Goal: Communication & Community: Ask a question

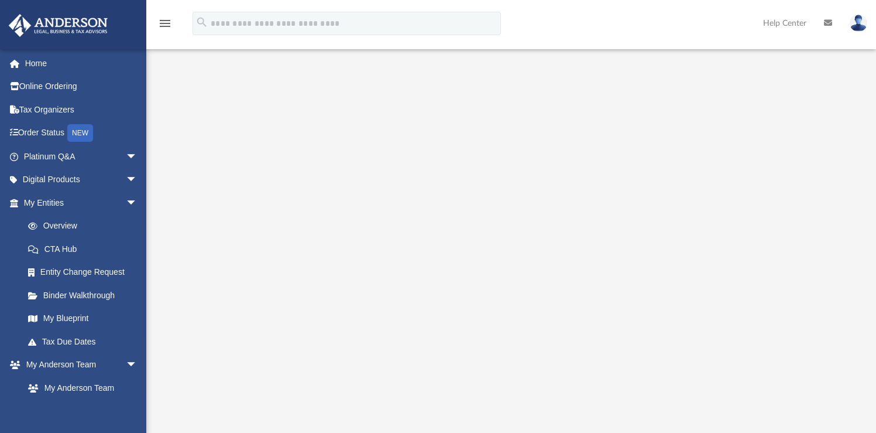
scroll to position [100, 0]
click at [80, 320] on link "My Blueprint" at bounding box center [85, 318] width 139 height 23
click at [70, 227] on link "Overview" at bounding box center [85, 225] width 139 height 23
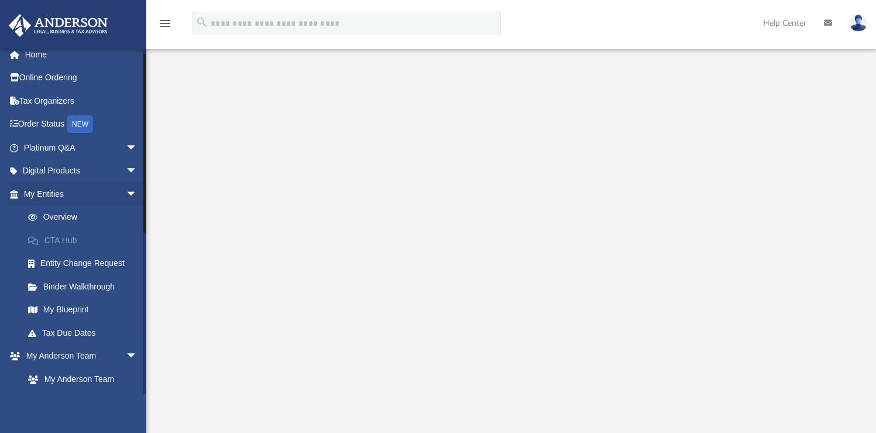
scroll to position [11, 0]
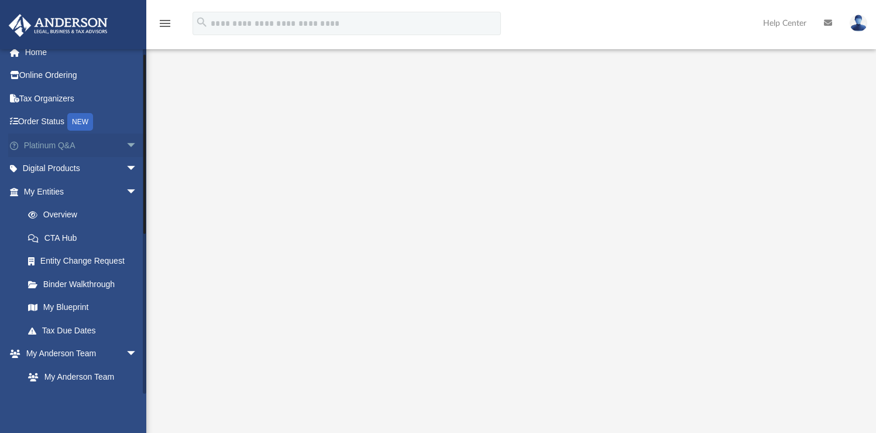
click at [76, 154] on link "Platinum Q&A arrow_drop_down" at bounding box center [81, 144] width 147 height 23
click at [126, 144] on span "arrow_drop_down" at bounding box center [137, 145] width 23 height 24
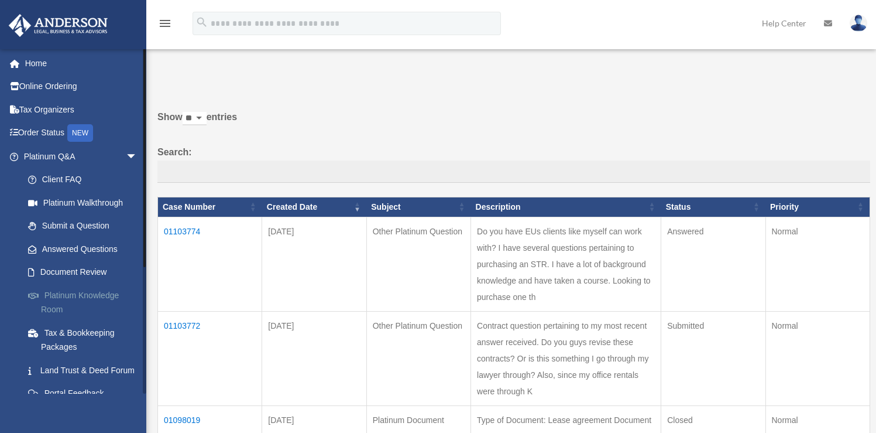
click at [102, 296] on link "Platinum Knowledge Room" at bounding box center [85, 301] width 139 height 37
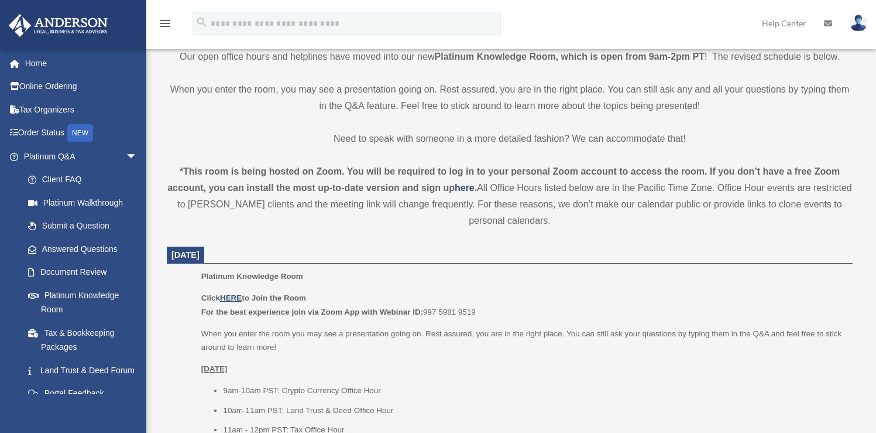
scroll to position [294, 0]
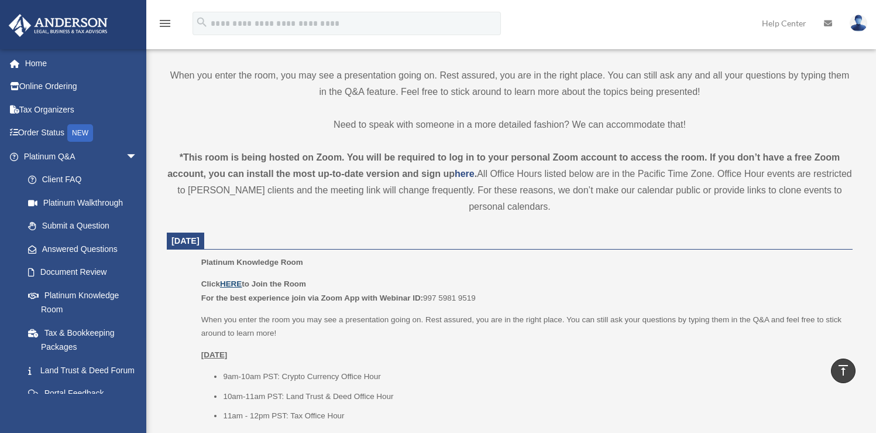
click at [234, 286] on u "HERE" at bounding box center [231, 283] width 22 height 9
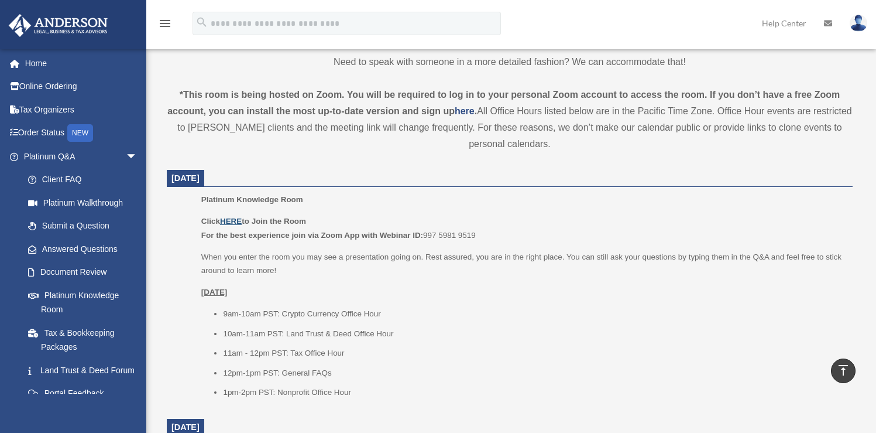
scroll to position [400, 0]
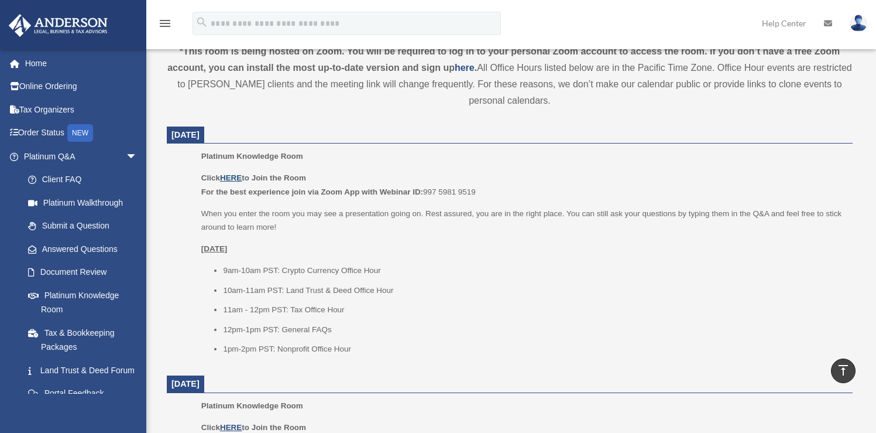
click at [238, 179] on u "HERE" at bounding box center [231, 177] width 22 height 9
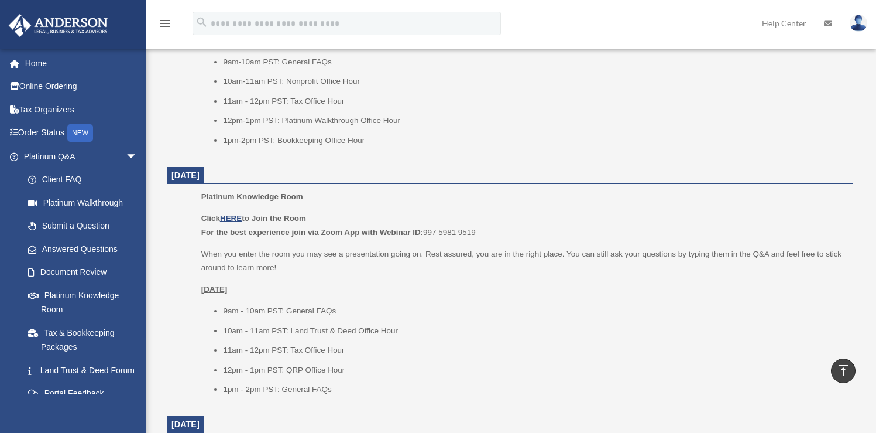
scroll to position [91, 0]
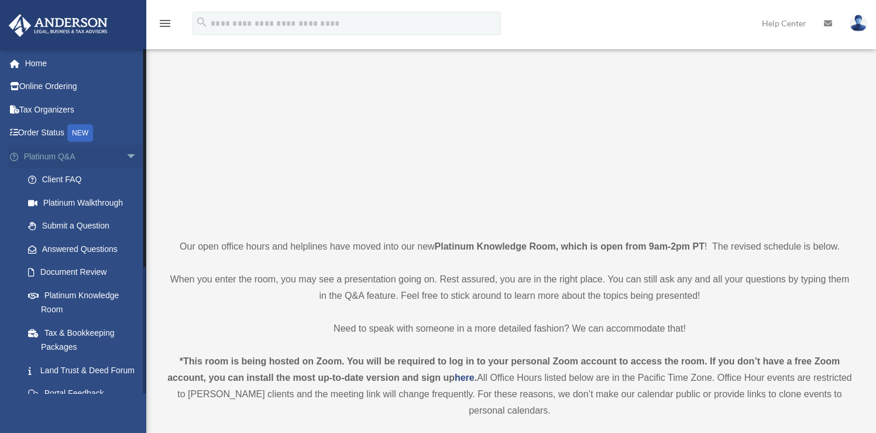
click at [126, 156] on span "arrow_drop_down" at bounding box center [137, 157] width 23 height 24
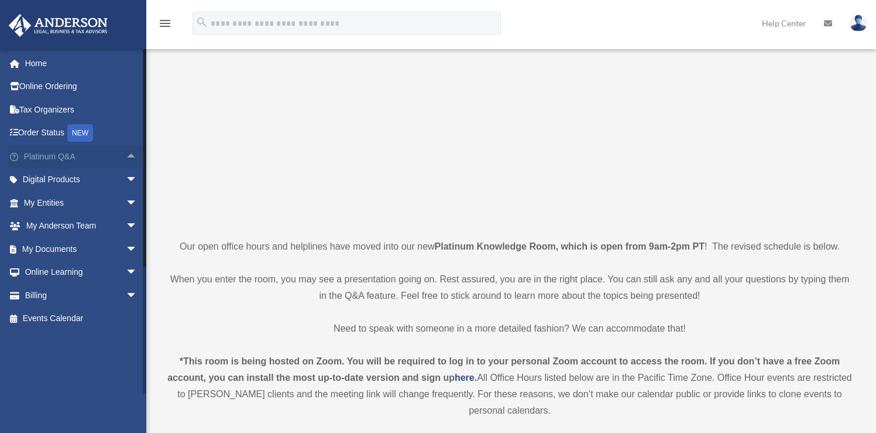
click at [39, 156] on link "Platinum Q&A arrow_drop_up" at bounding box center [81, 156] width 147 height 23
click at [126, 156] on span "arrow_drop_up" at bounding box center [137, 157] width 23 height 24
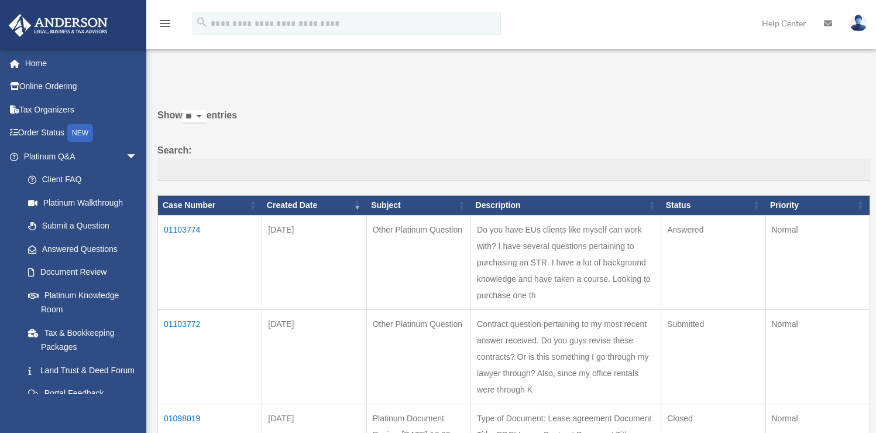
scroll to position [2, 0]
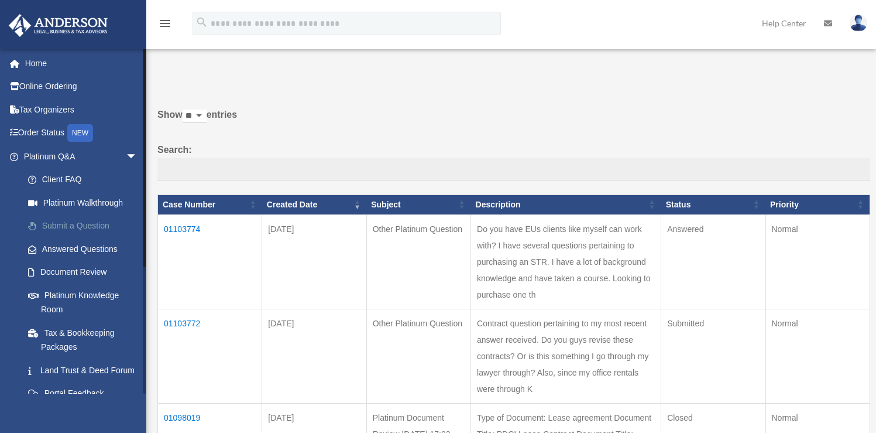
click at [83, 225] on link "Submit a Question" at bounding box center [85, 225] width 139 height 23
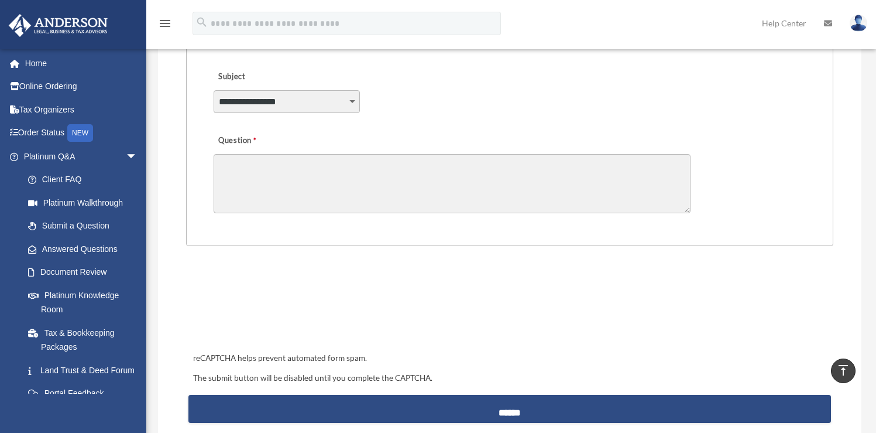
scroll to position [311, 0]
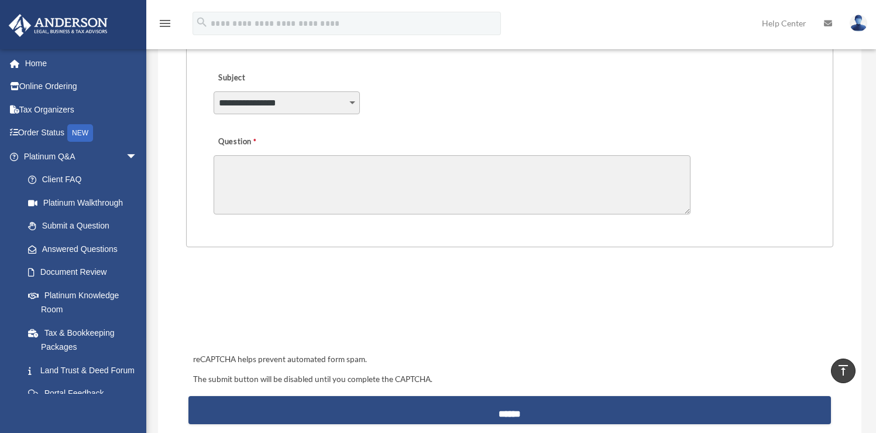
click at [359, 102] on select "**********" at bounding box center [287, 102] width 146 height 22
select select "******"
click at [214, 91] on select "**********" at bounding box center [287, 102] width 146 height 22
click at [297, 173] on textarea "Question" at bounding box center [452, 184] width 477 height 59
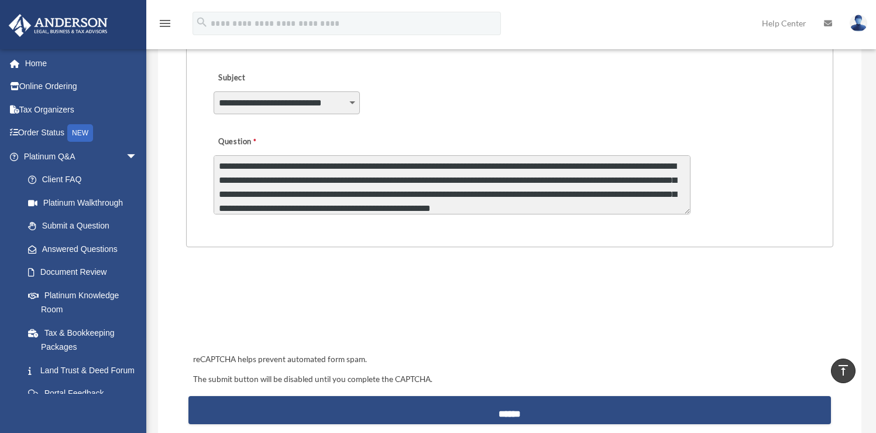
scroll to position [15, 0]
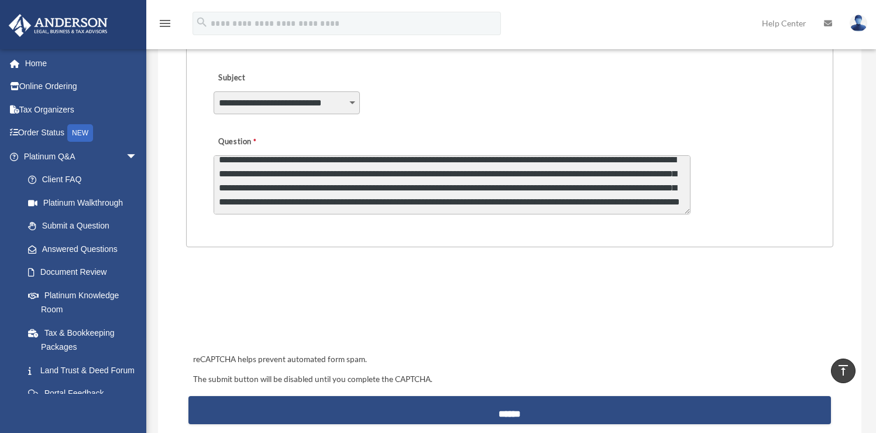
type textarea "**********"
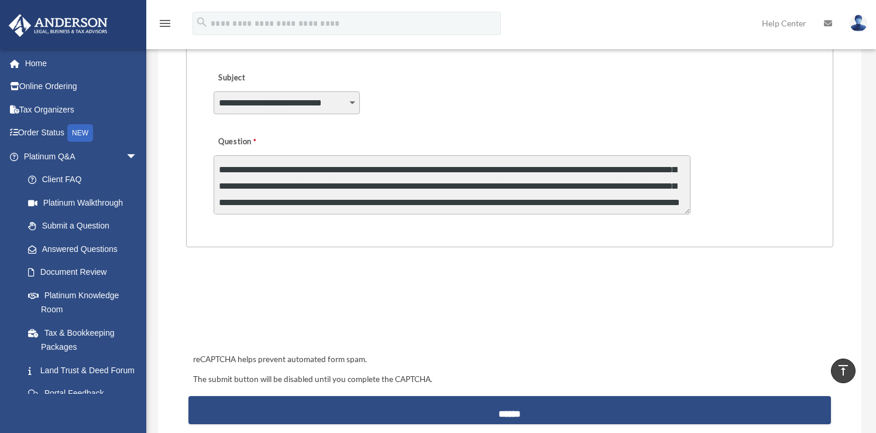
scroll to position [16, 0]
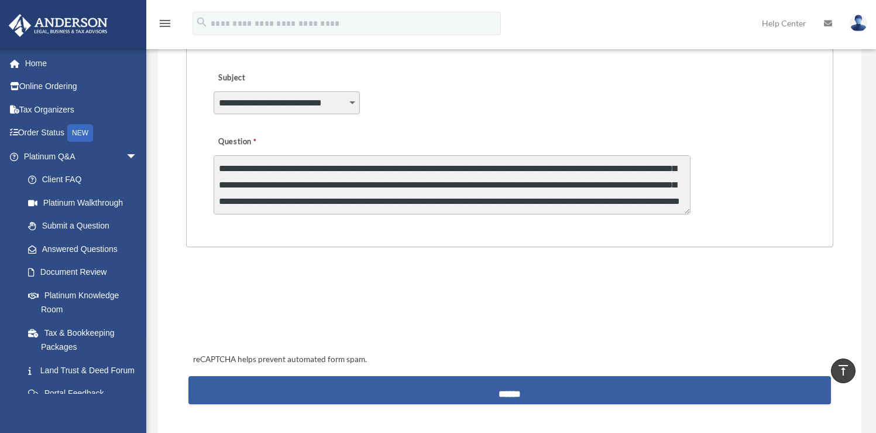
click at [520, 386] on input "******" at bounding box center [510, 390] width 643 height 28
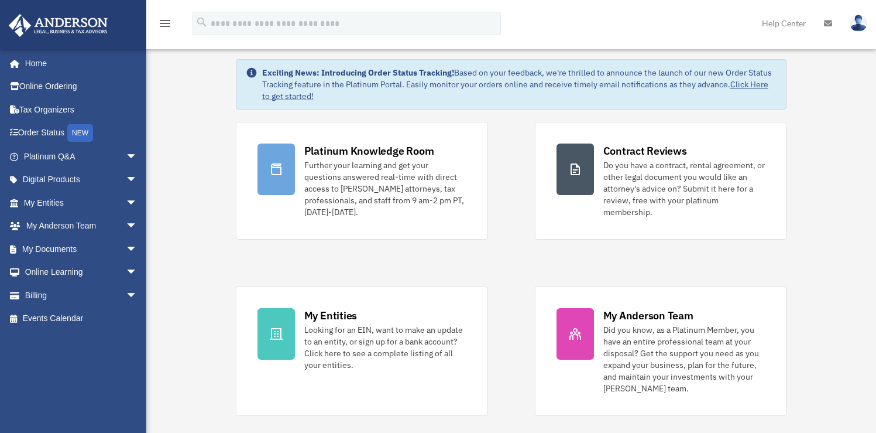
scroll to position [21, 0]
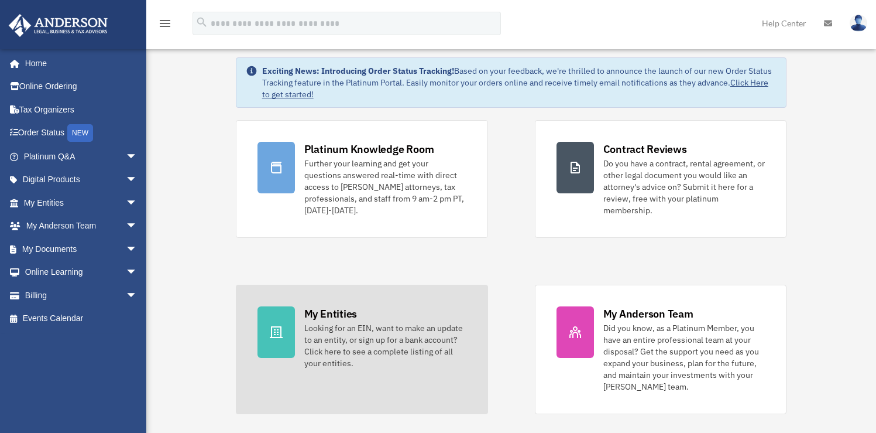
click at [319, 342] on div "Looking for an EIN, want to make an update to an entity, or sign up for a bank …" at bounding box center [385, 345] width 162 height 47
click at [345, 354] on div "Looking for an EIN, want to make an update to an entity, or sign up for a bank …" at bounding box center [385, 345] width 162 height 47
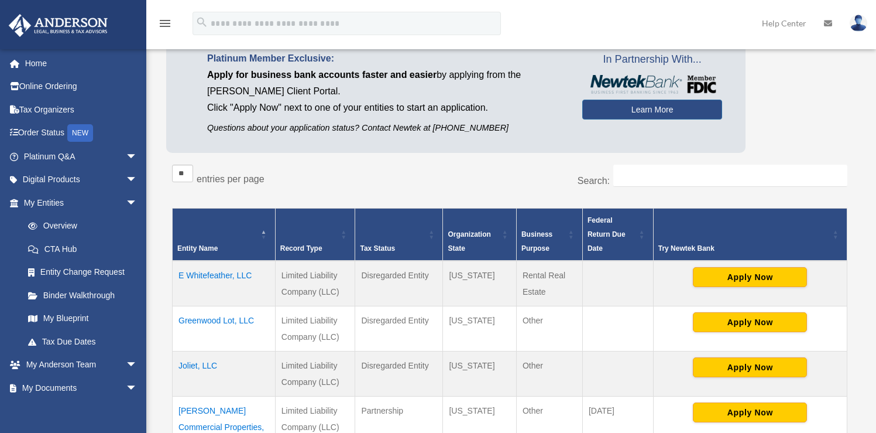
scroll to position [87, 0]
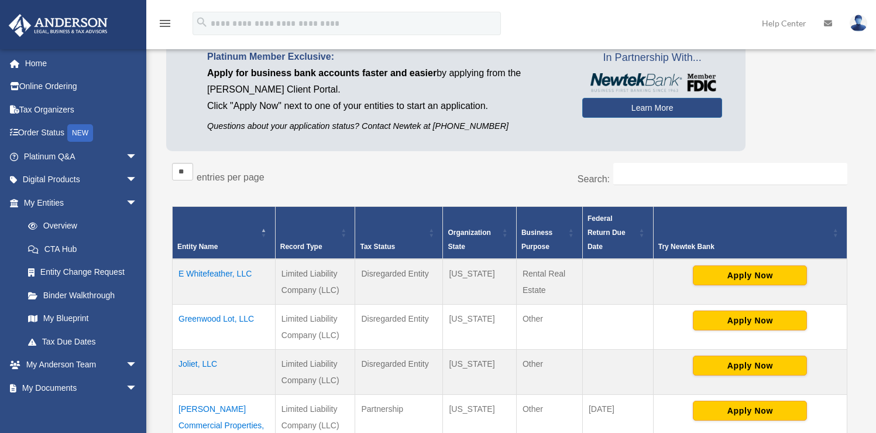
click at [205, 272] on td "E Whitefeather, LLC" at bounding box center [224, 282] width 103 height 46
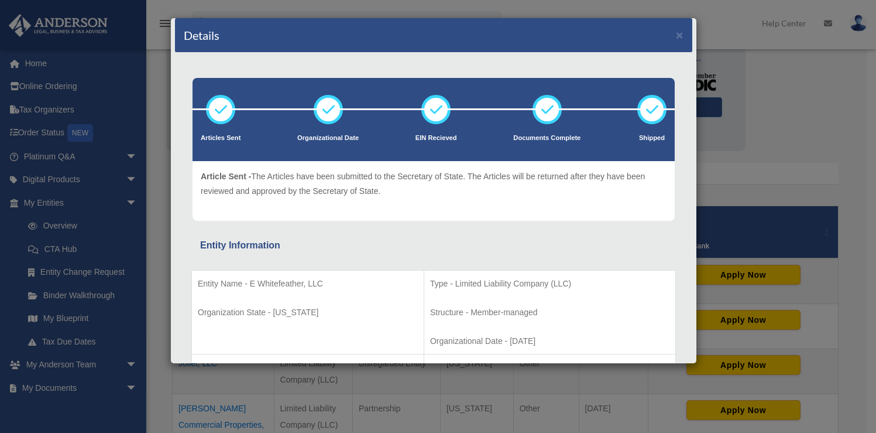
scroll to position [0, 0]
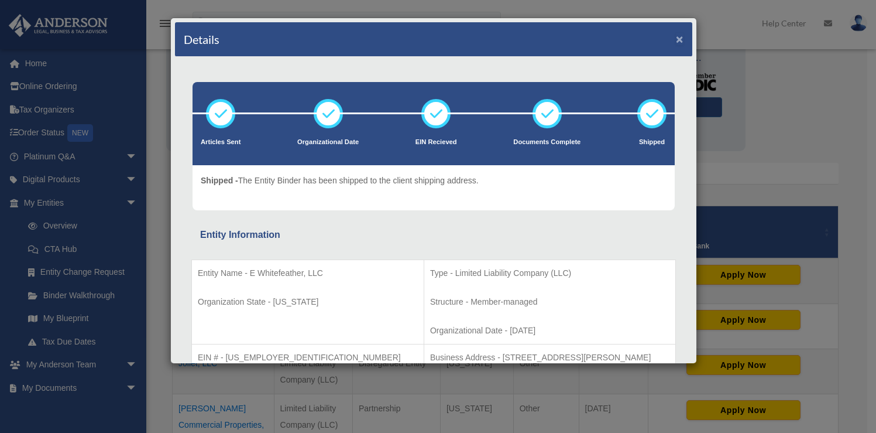
click at [676, 43] on button "×" at bounding box center [680, 39] width 8 height 12
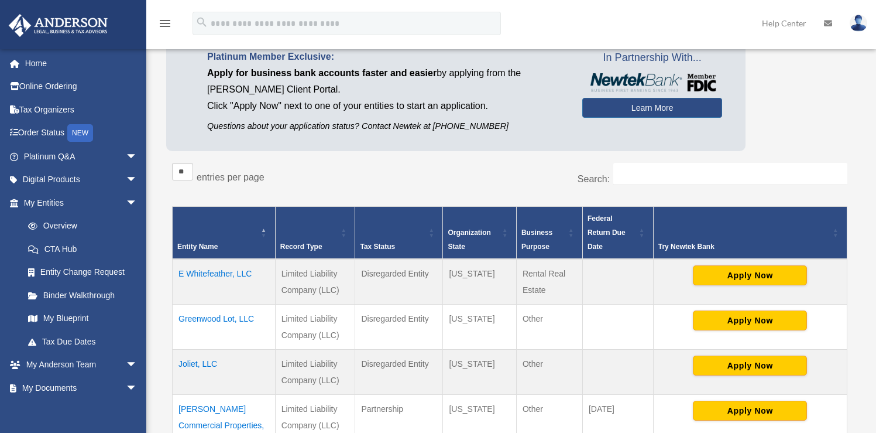
click at [236, 316] on td "Greenwood Lot, LLC" at bounding box center [224, 326] width 103 height 45
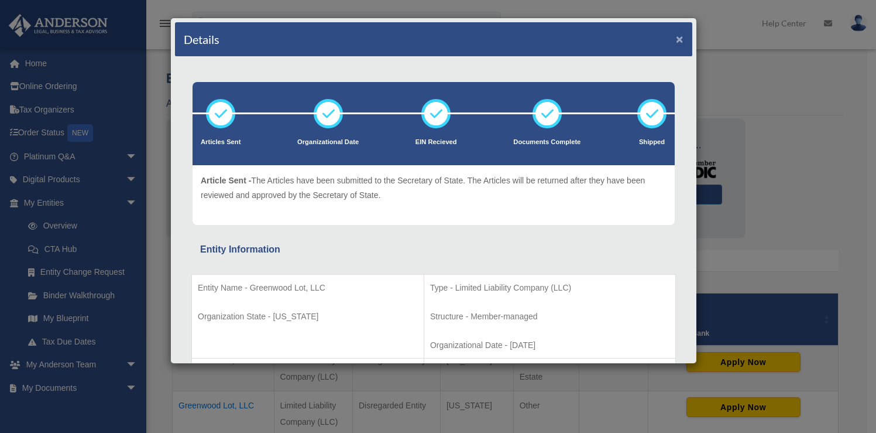
click at [676, 43] on button "×" at bounding box center [680, 39] width 8 height 12
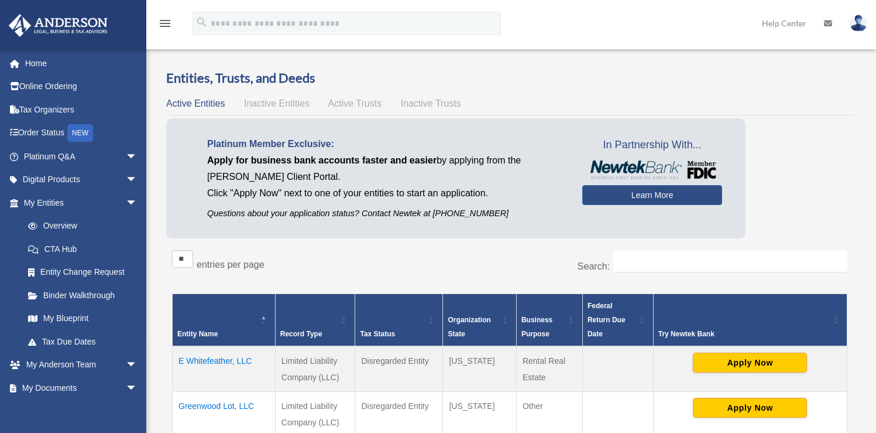
click at [242, 359] on td "E Whitefeather, LLC" at bounding box center [224, 369] width 103 height 46
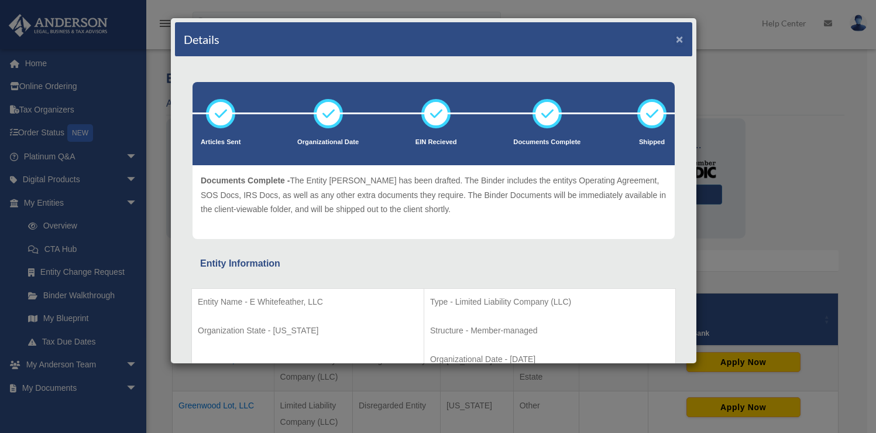
click at [676, 43] on button "×" at bounding box center [680, 39] width 8 height 12
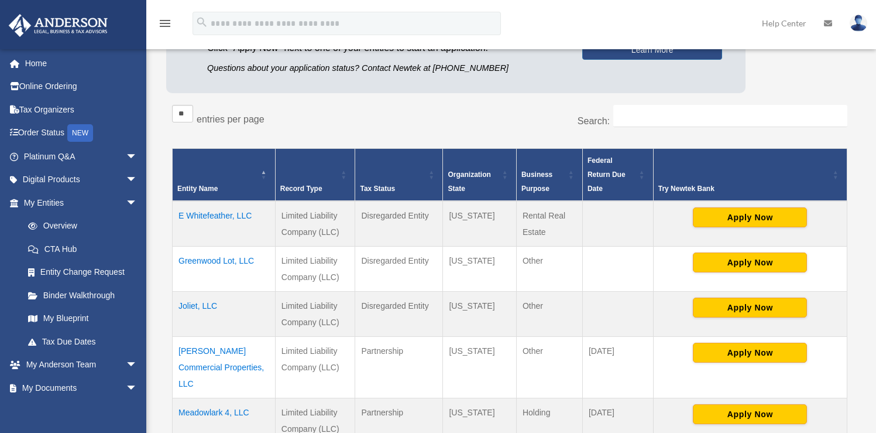
scroll to position [259, 0]
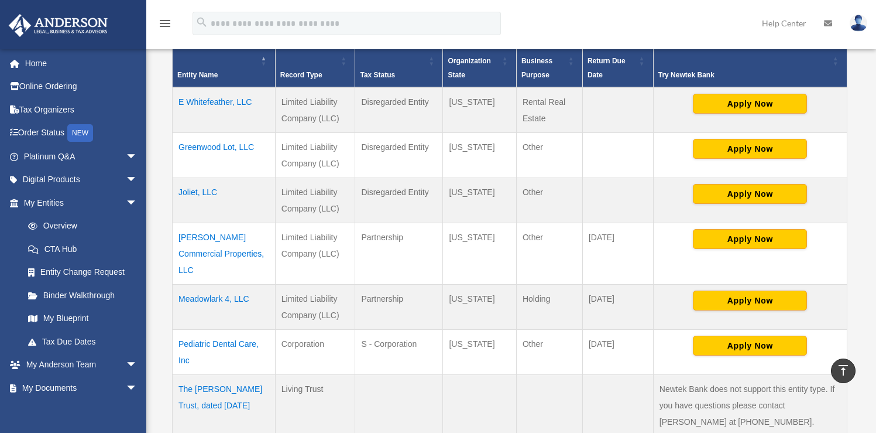
click at [203, 240] on td "[PERSON_NAME] Commercial Properties, LLC" at bounding box center [224, 252] width 103 height 61
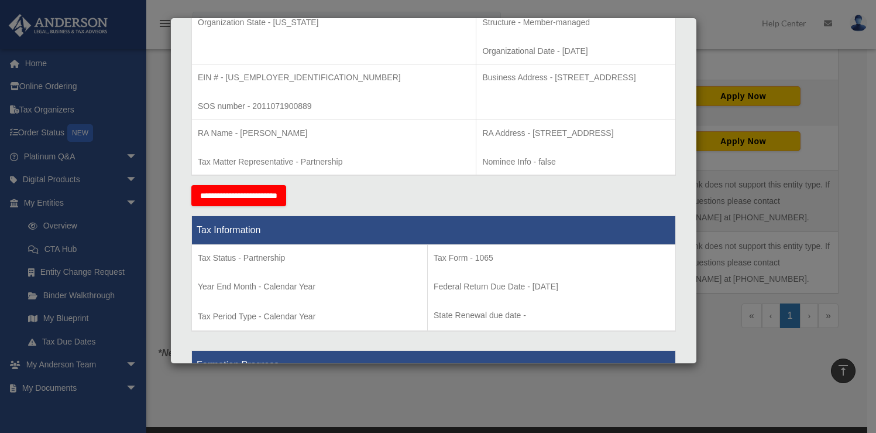
scroll to position [0, 0]
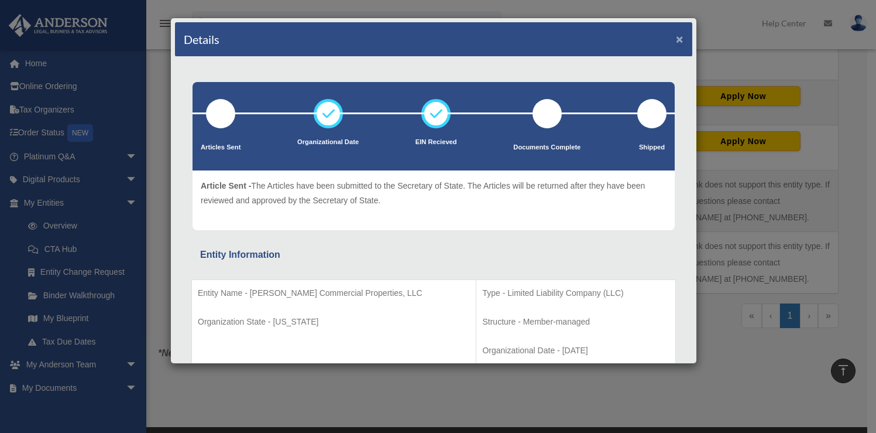
click at [676, 40] on button "×" at bounding box center [680, 39] width 8 height 12
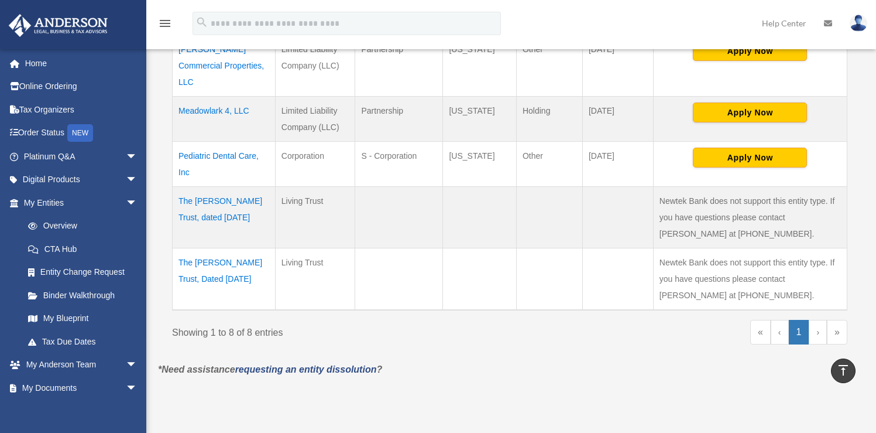
scroll to position [441, 0]
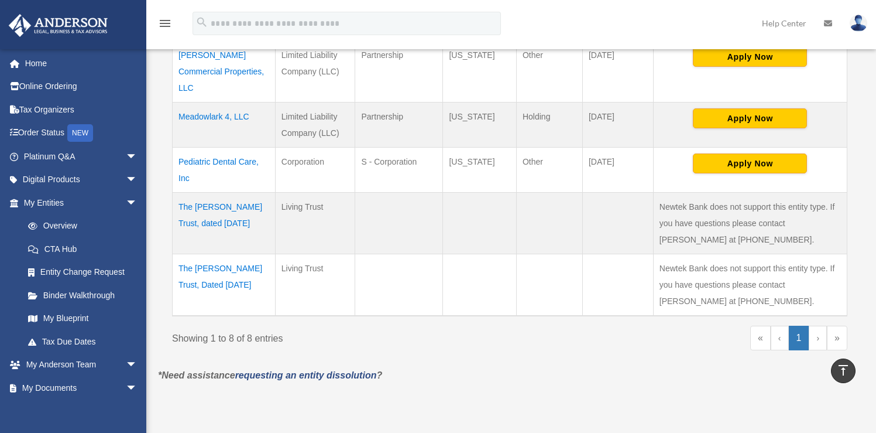
click at [222, 147] on td "Pediatric Dental Care, Inc" at bounding box center [224, 169] width 103 height 45
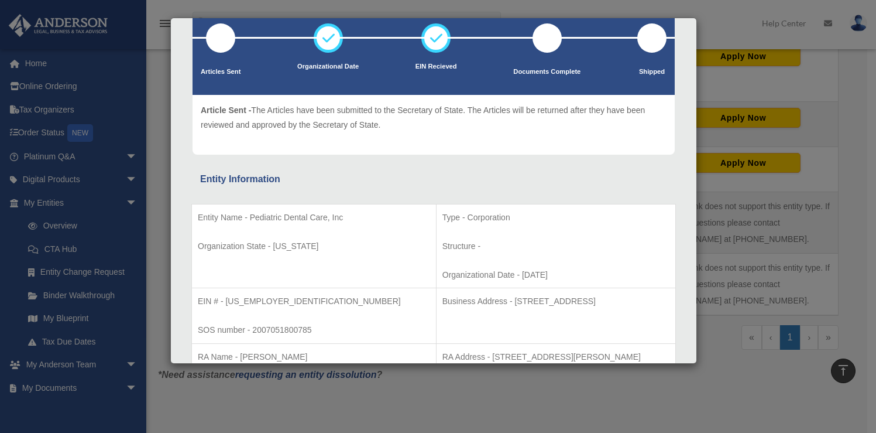
scroll to position [0, 0]
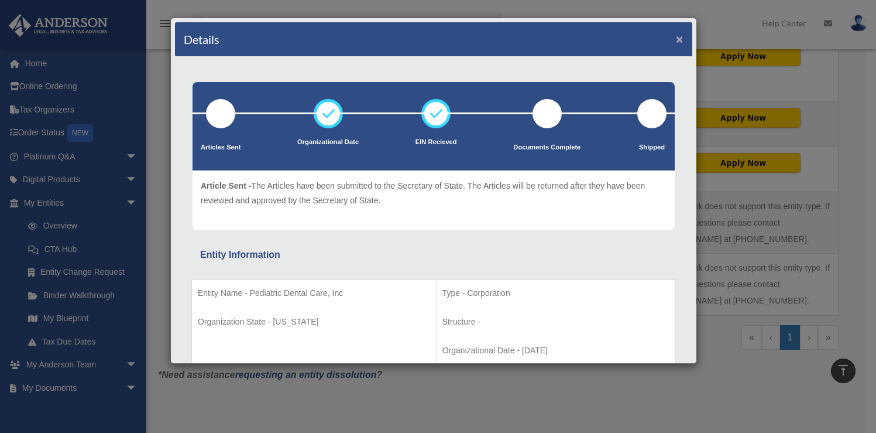
click at [676, 44] on button "×" at bounding box center [680, 39] width 8 height 12
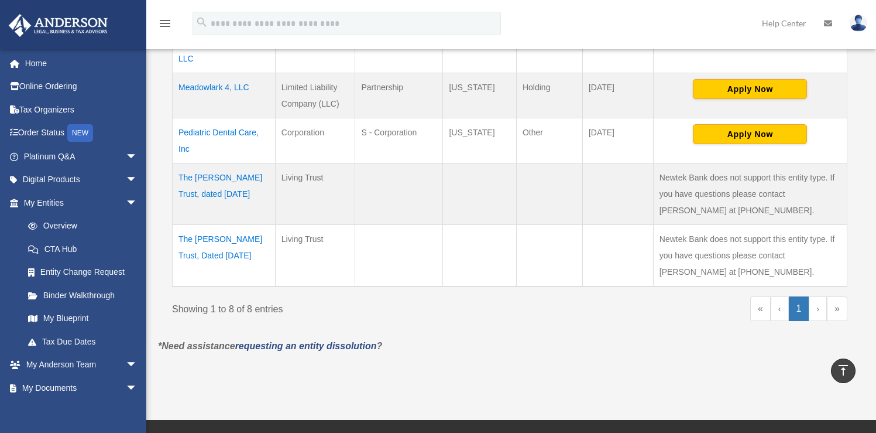
scroll to position [471, 0]
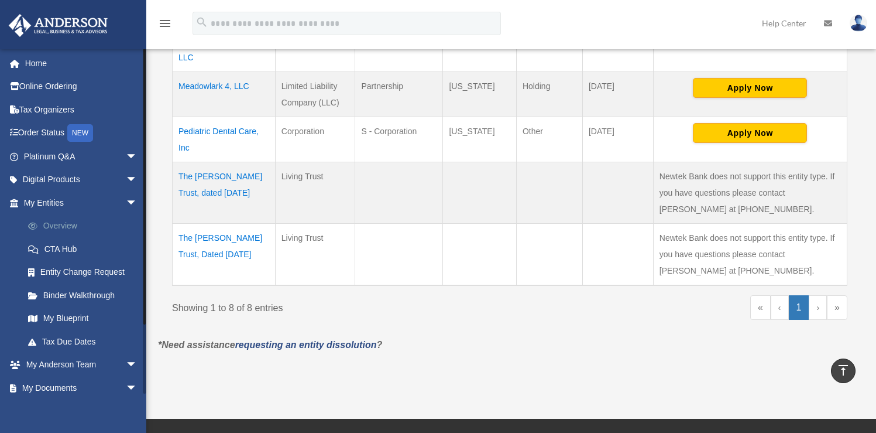
click at [42, 228] on span at bounding box center [39, 226] width 9 height 8
click at [52, 222] on link "Overview" at bounding box center [85, 225] width 139 height 23
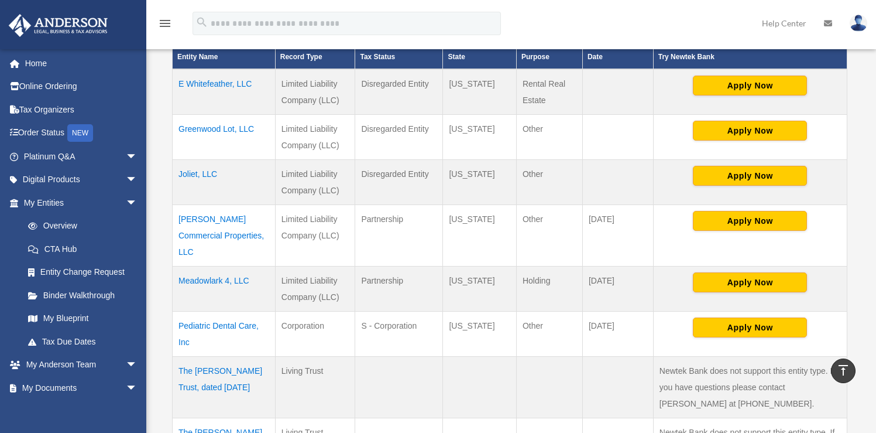
scroll to position [239, 0]
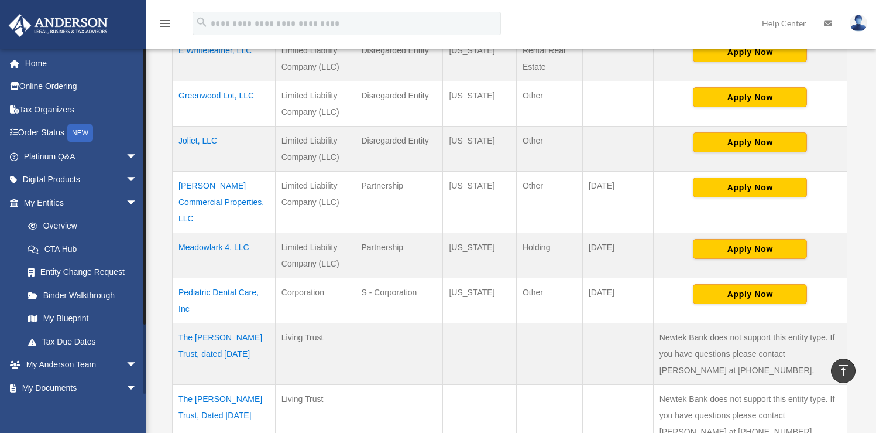
scroll to position [309, 0]
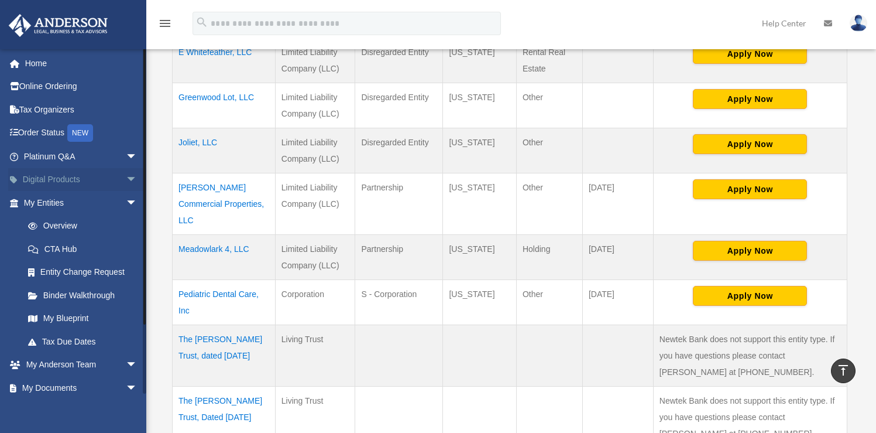
click at [68, 180] on link "Digital Products arrow_drop_down" at bounding box center [81, 179] width 147 height 23
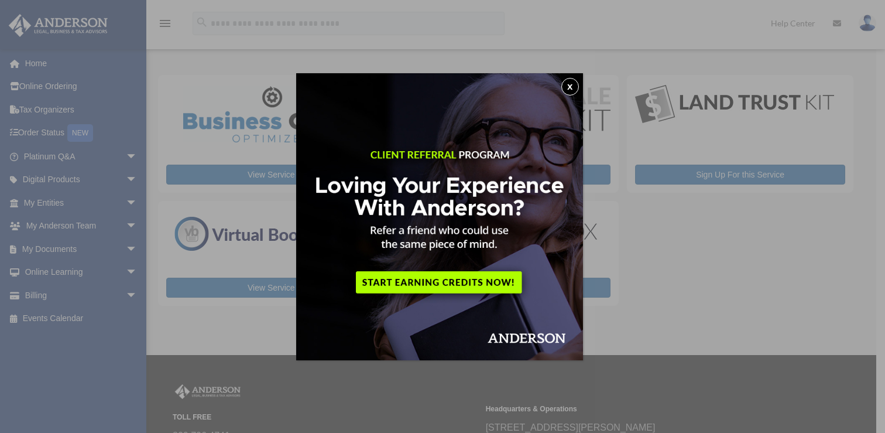
click at [569, 88] on button "x" at bounding box center [570, 87] width 18 height 18
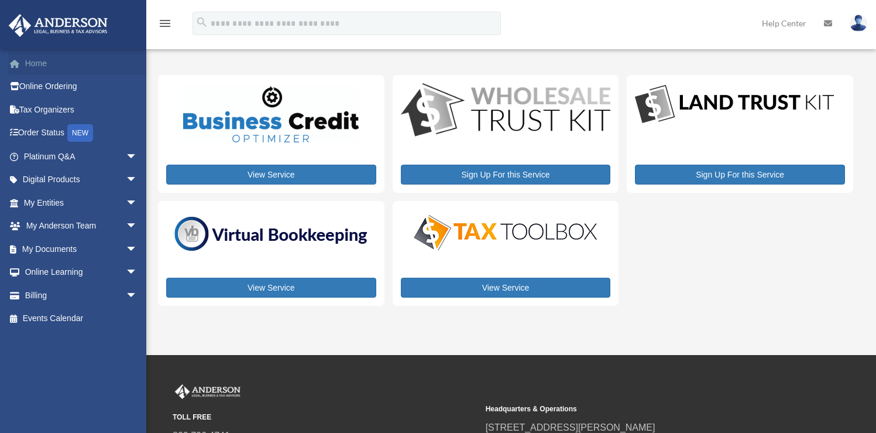
click at [42, 65] on link "Home" at bounding box center [81, 63] width 147 height 23
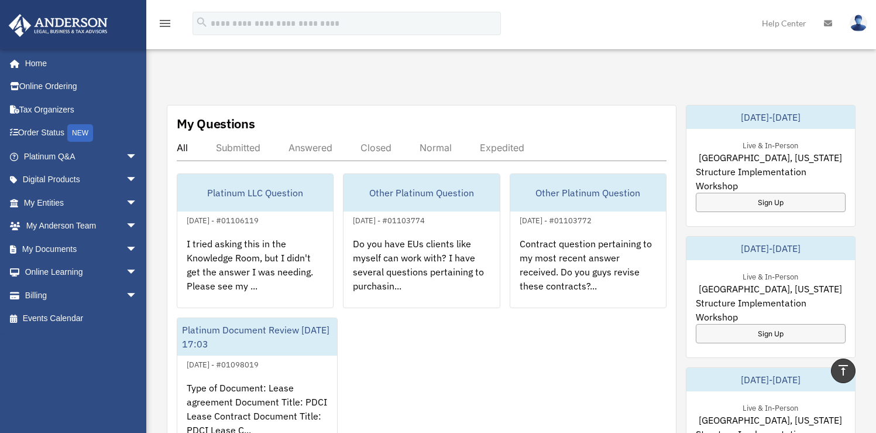
scroll to position [394, 0]
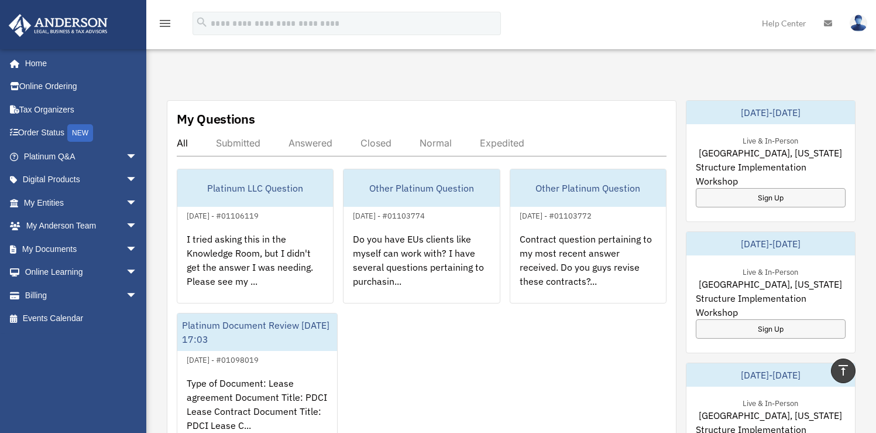
click at [502, 337] on div "Platinum LLC Question [DATE] - #01106119 I tried asking this in the Knowledge R…" at bounding box center [422, 308] width 490 height 279
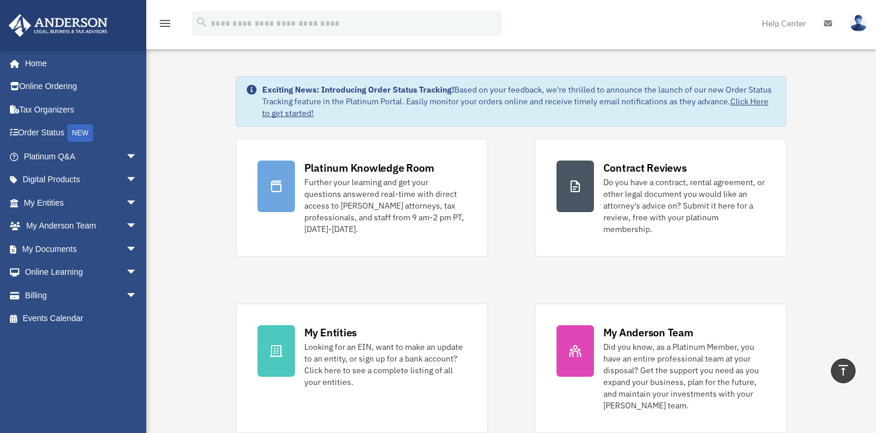
scroll to position [0, 0]
